Goal: Task Accomplishment & Management: Manage account settings

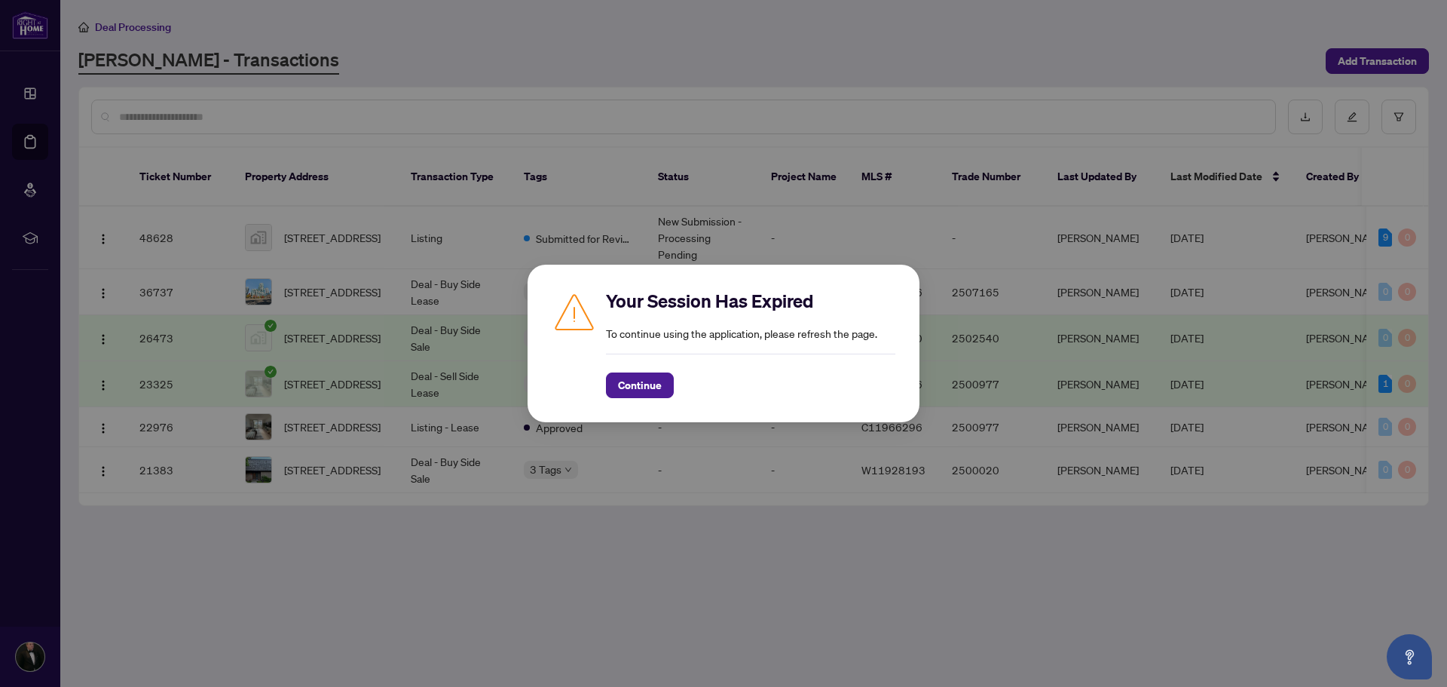
click at [653, 405] on div "Your Session Has Expired To continue using the application, please refresh the …" at bounding box center [724, 344] width 392 height 158
click at [651, 395] on span "Continue" at bounding box center [640, 385] width 44 height 24
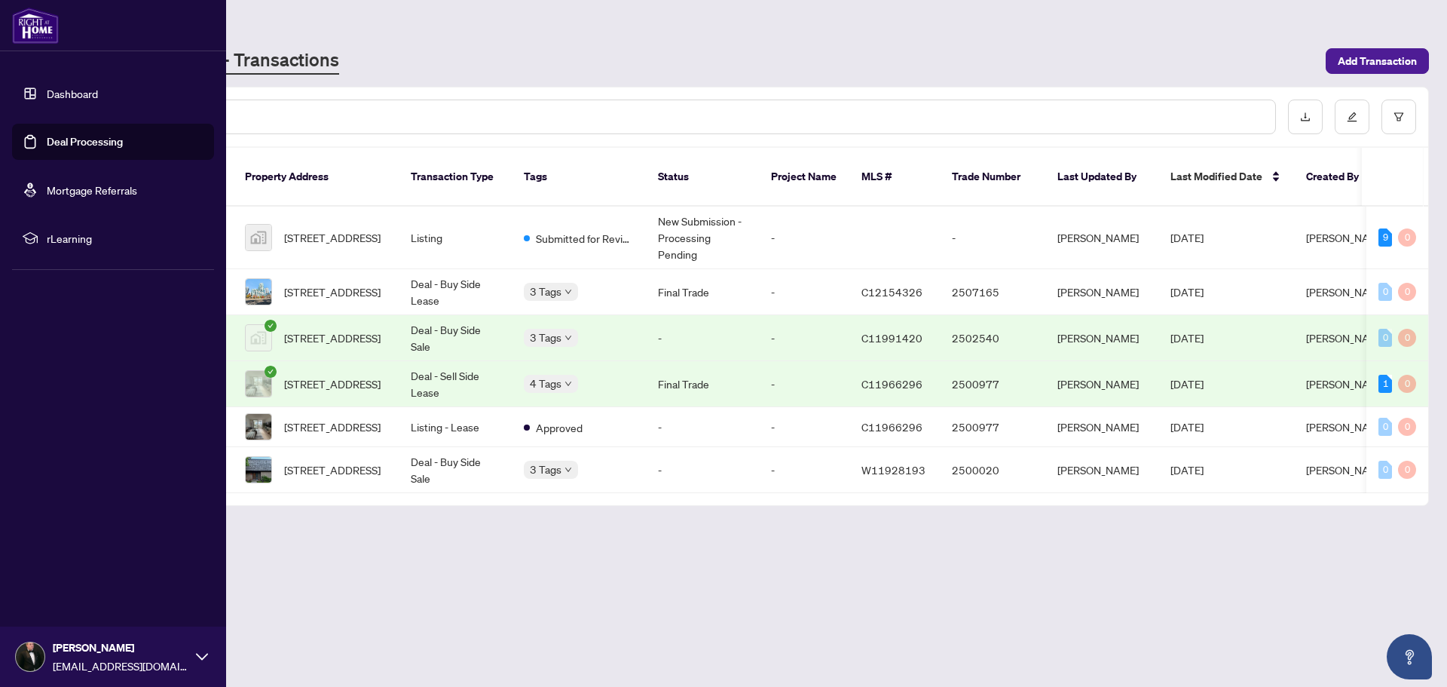
click at [47, 98] on link "Dashboard" at bounding box center [72, 94] width 51 height 14
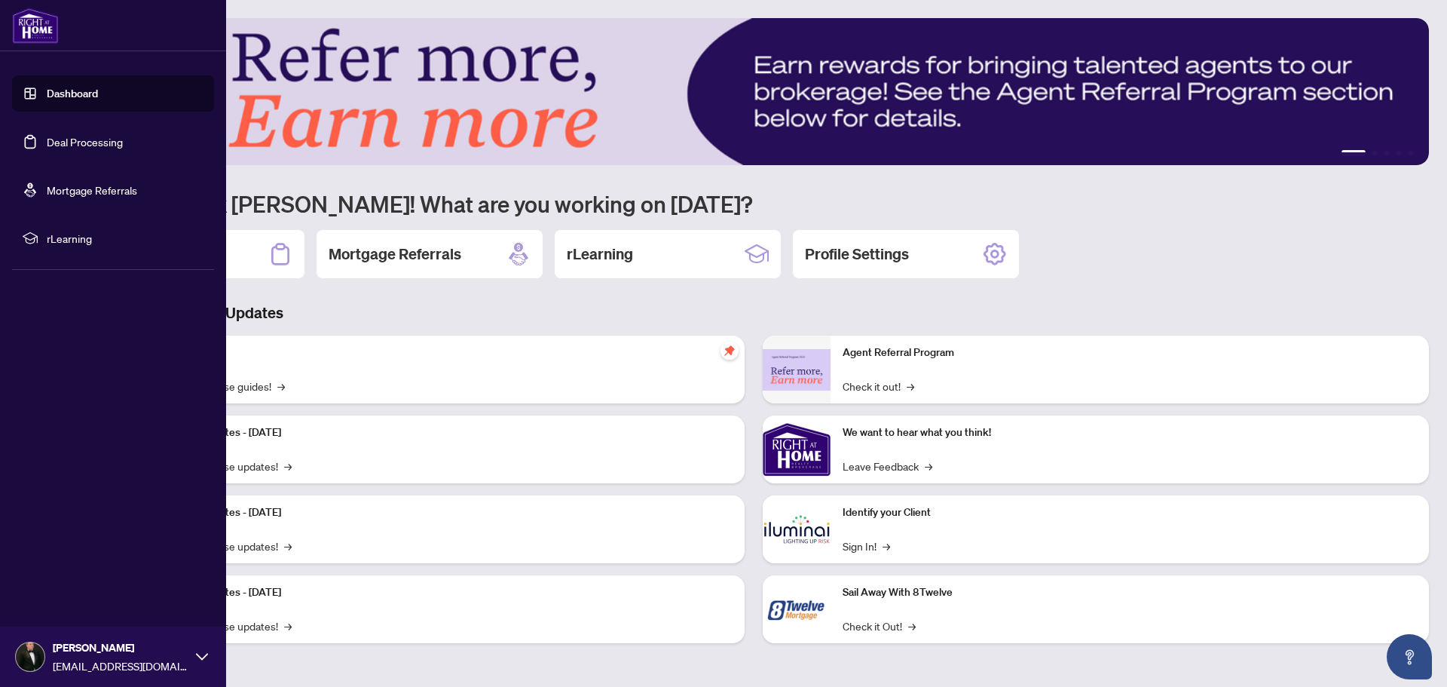
click at [81, 136] on link "Deal Processing" at bounding box center [85, 142] width 76 height 14
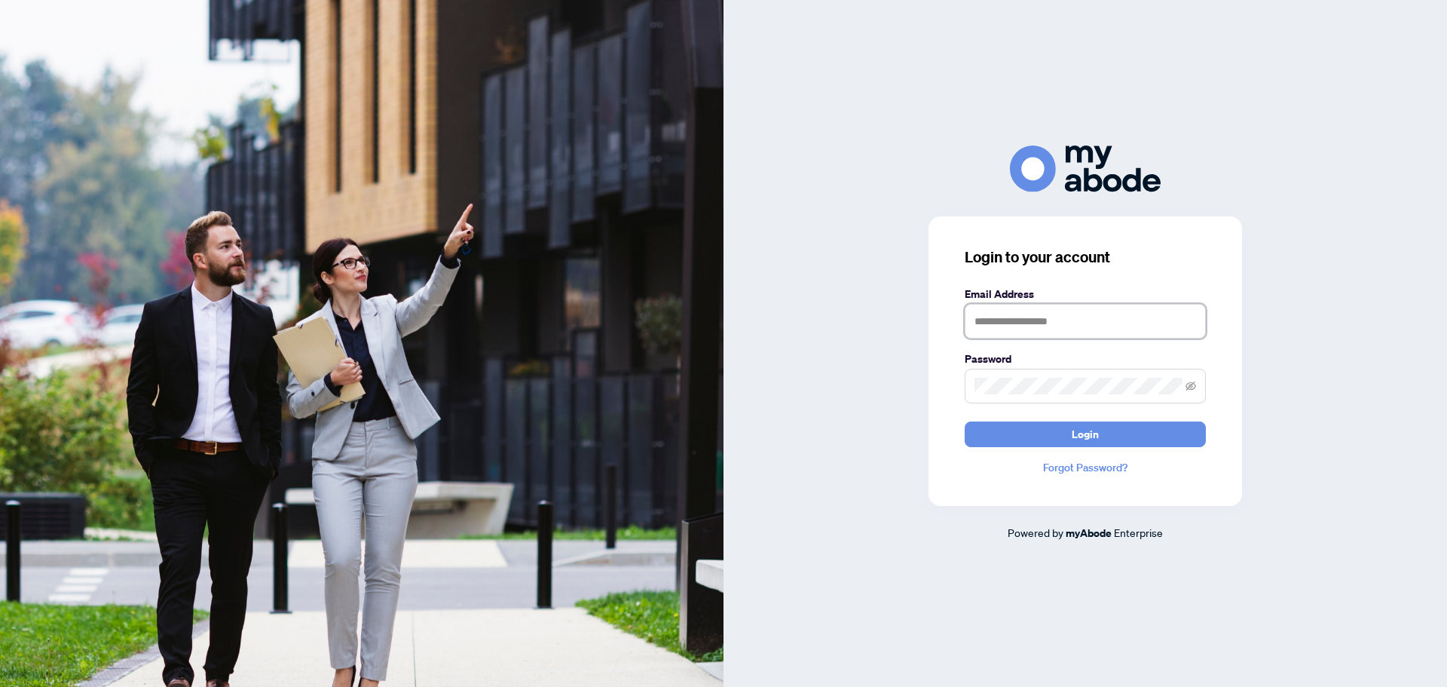
click at [1052, 320] on input "text" at bounding box center [1085, 321] width 241 height 35
type input "**********"
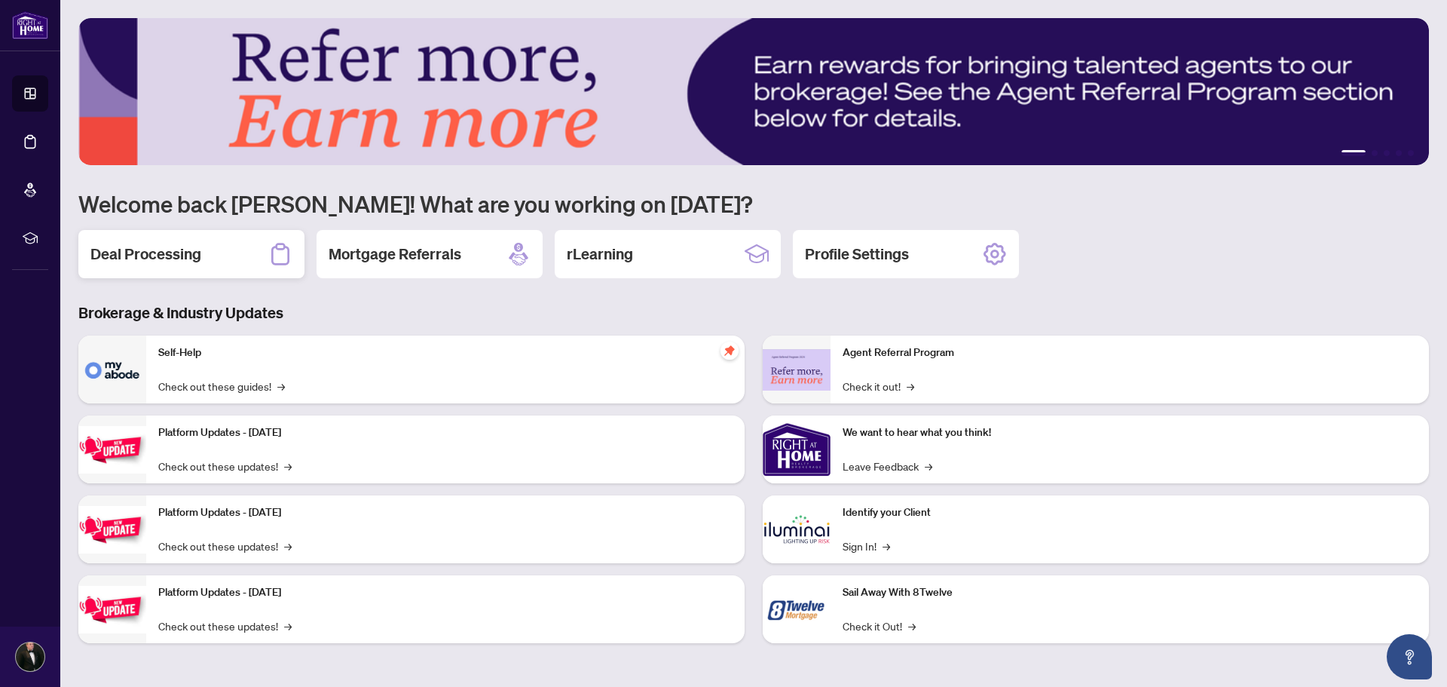
click at [185, 268] on div "Deal Processing" at bounding box center [191, 254] width 226 height 48
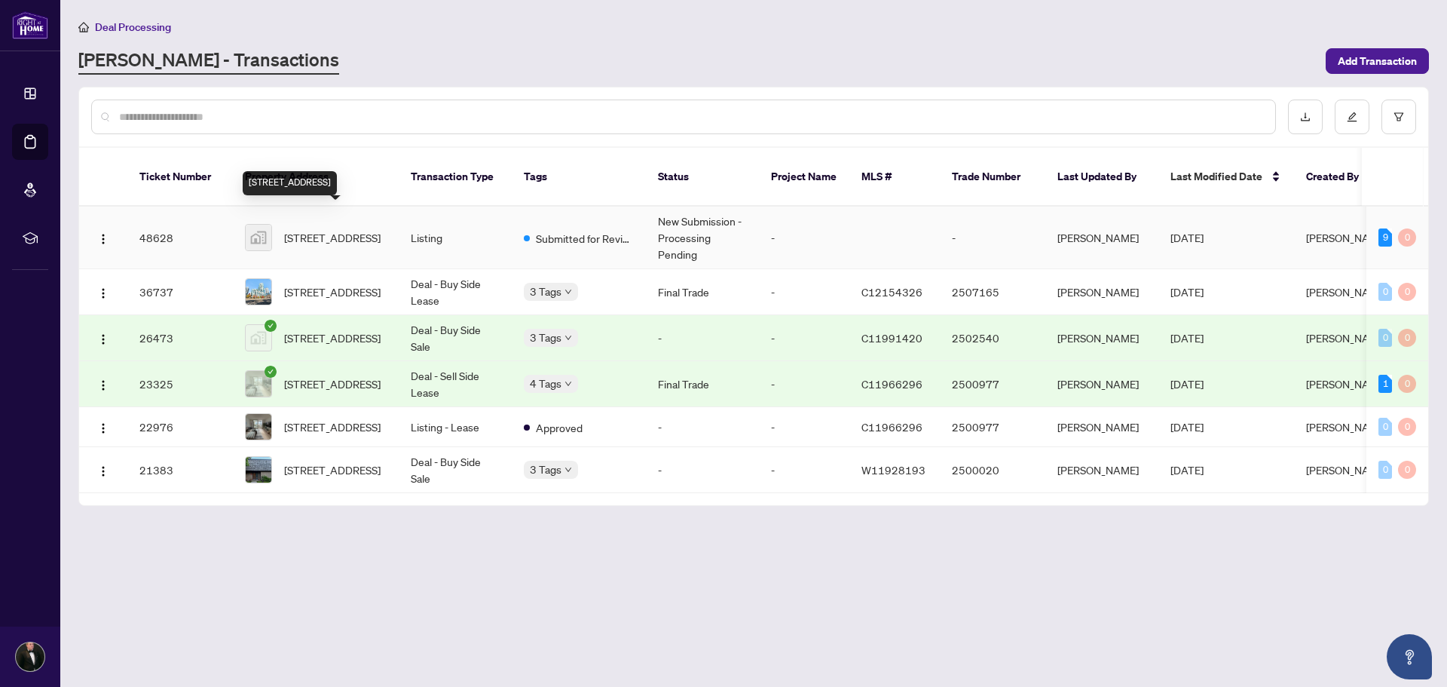
click at [359, 231] on span "[STREET_ADDRESS]" at bounding box center [332, 237] width 96 height 17
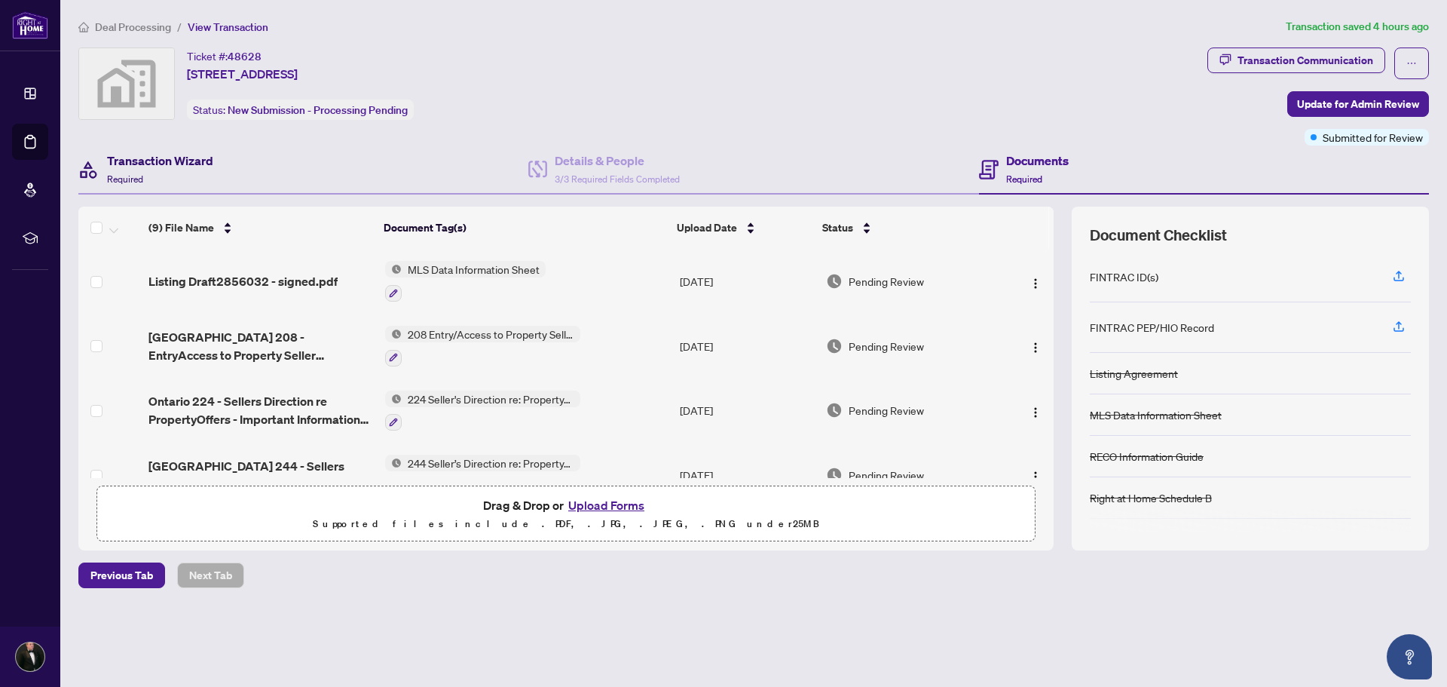
click at [172, 162] on h4 "Transaction Wizard" at bounding box center [160, 160] width 106 height 18
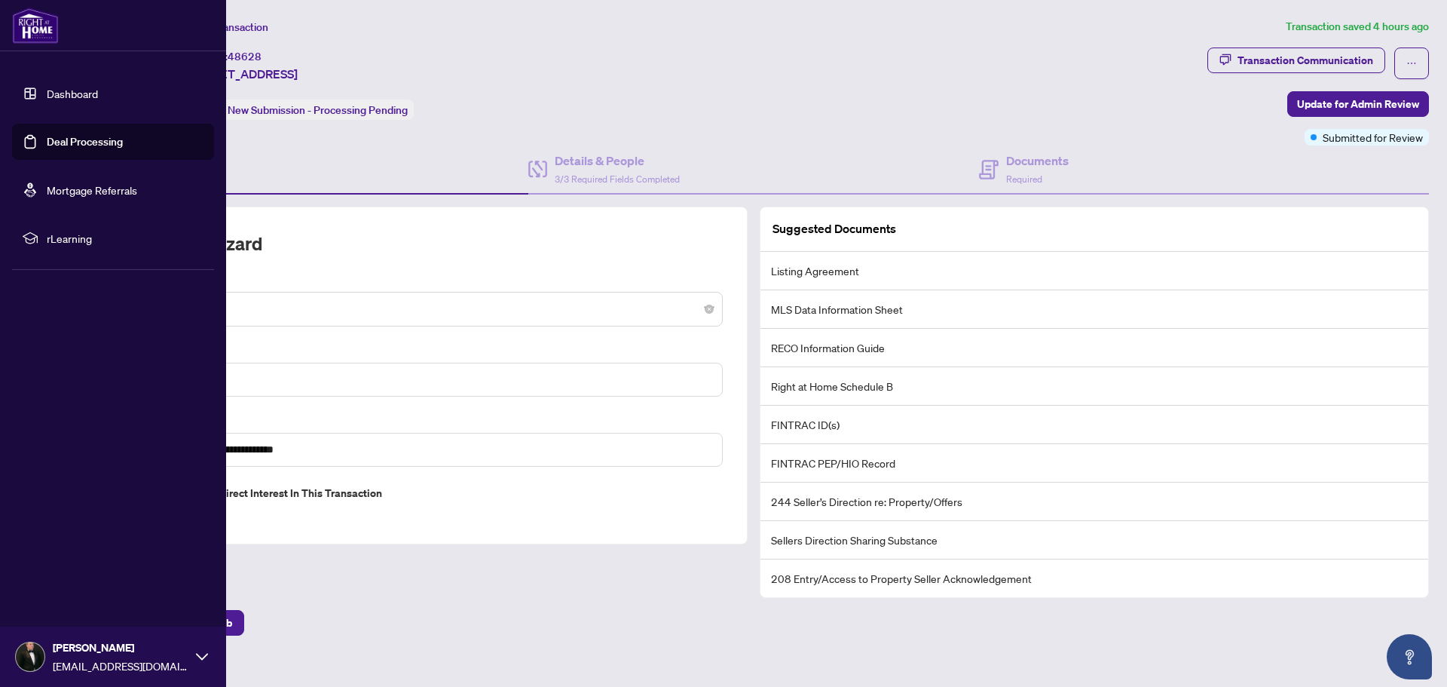
drag, startPoint x: 64, startPoint y: 92, endPoint x: 81, endPoint y: 93, distance: 16.6
click at [64, 92] on link "Dashboard" at bounding box center [72, 94] width 51 height 14
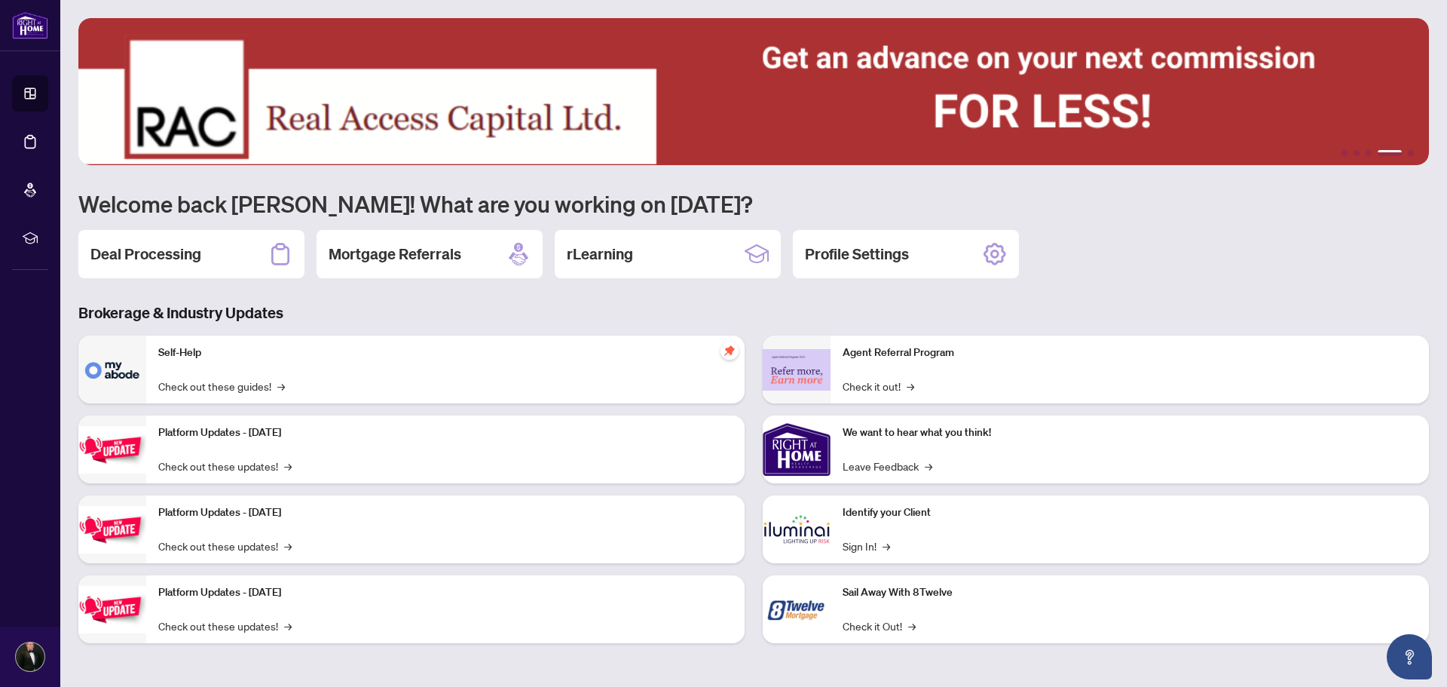
drag, startPoint x: 155, startPoint y: 258, endPoint x: 176, endPoint y: 249, distance: 23.0
click at [155, 258] on h2 "Deal Processing" at bounding box center [145, 253] width 111 height 21
